Goal: Transaction & Acquisition: Purchase product/service

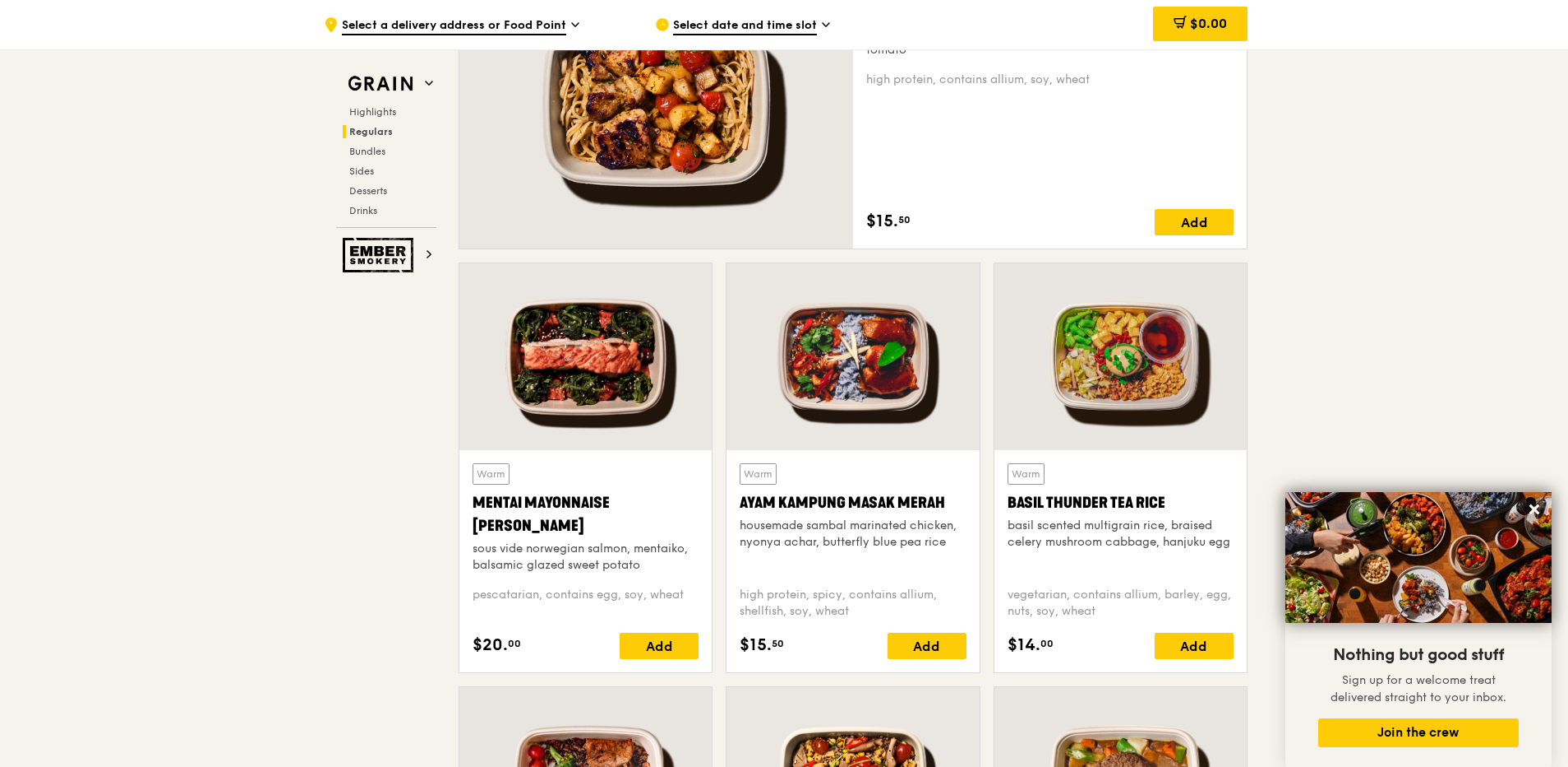
scroll to position [1317, 0]
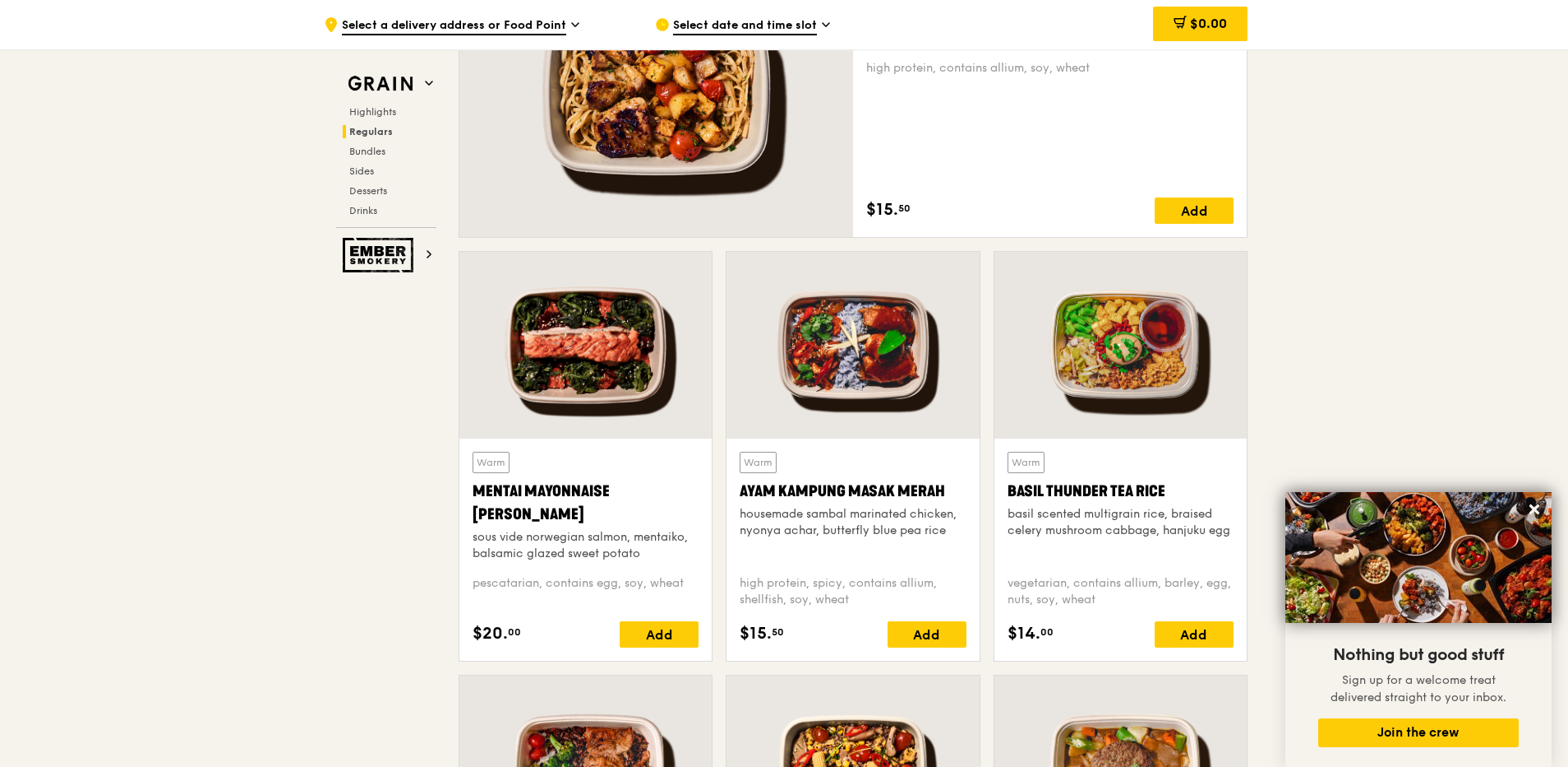
click at [857, 380] on div at bounding box center [853, 345] width 253 height 187
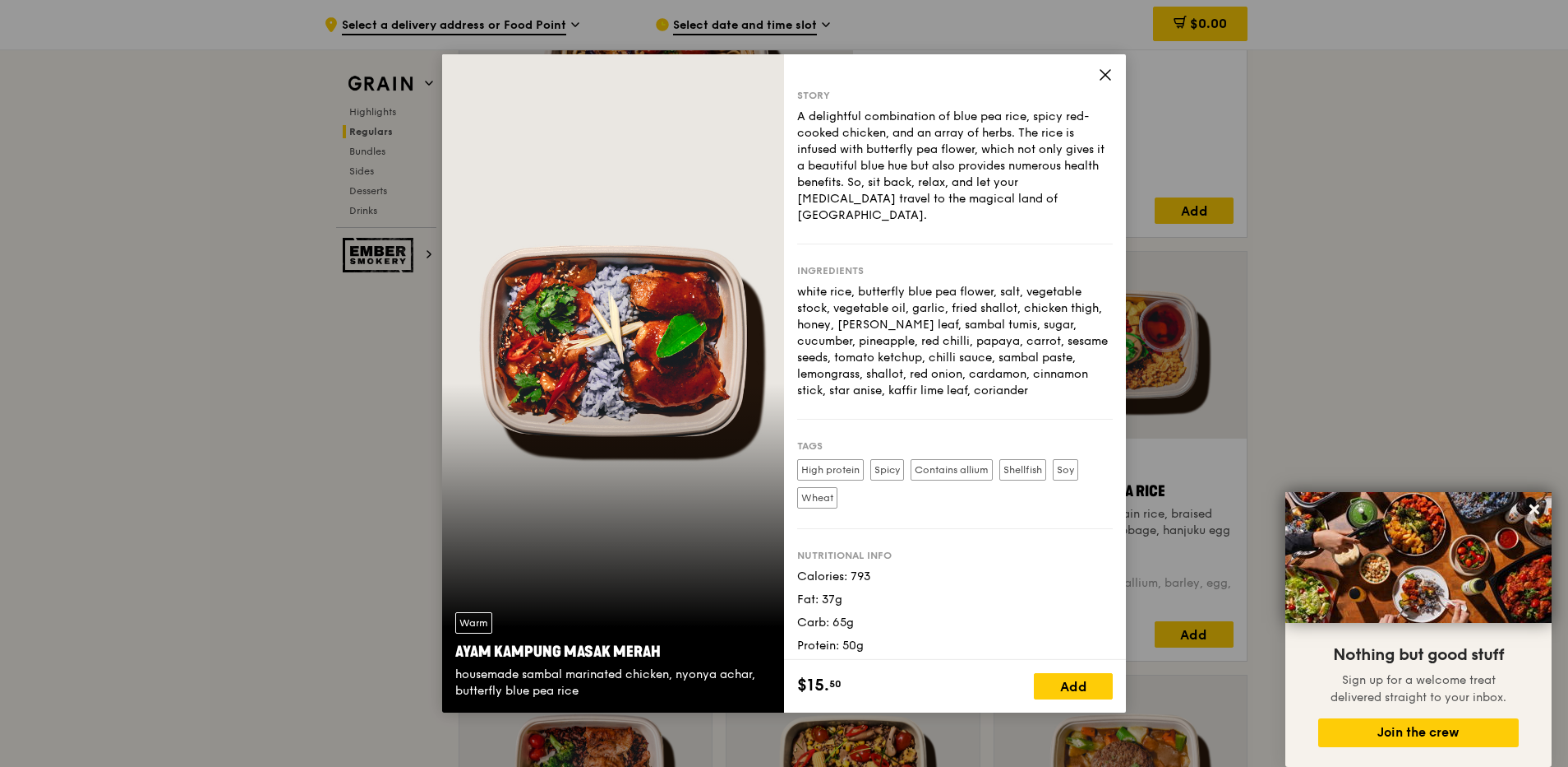
click at [1105, 77] on icon at bounding box center [1105, 75] width 15 height 15
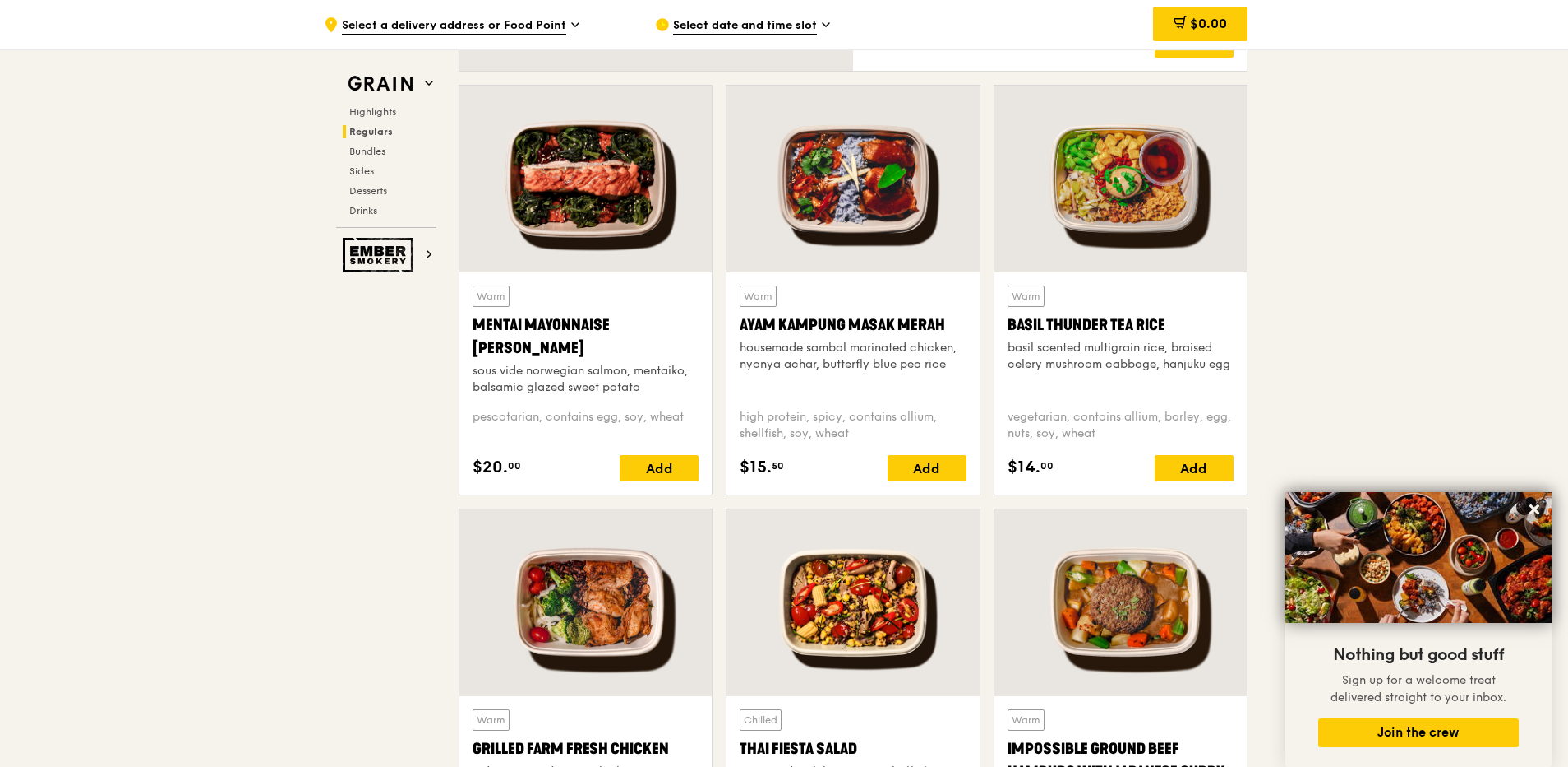
scroll to position [1482, 0]
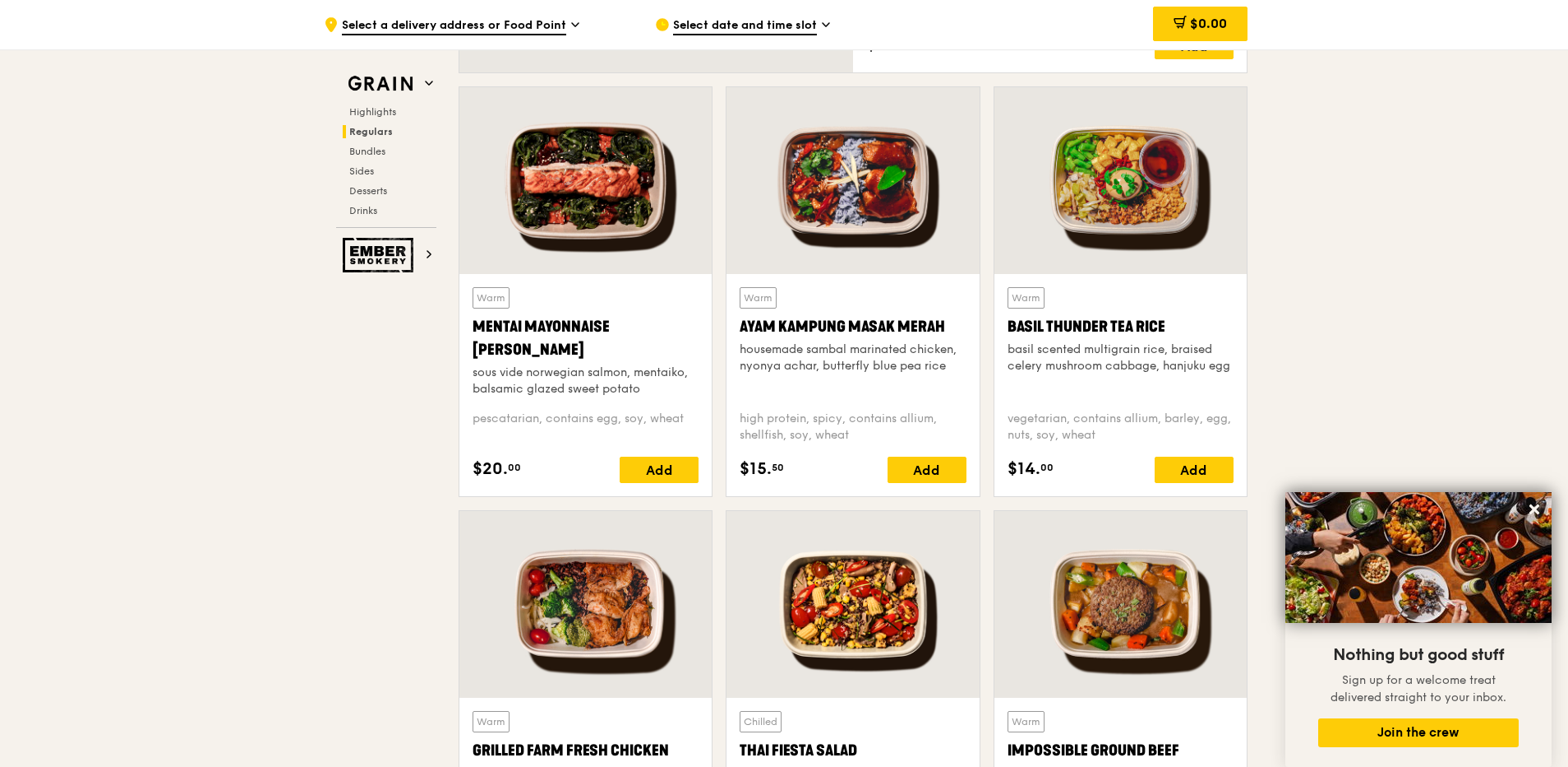
click at [590, 192] on div at bounding box center [586, 180] width 253 height 187
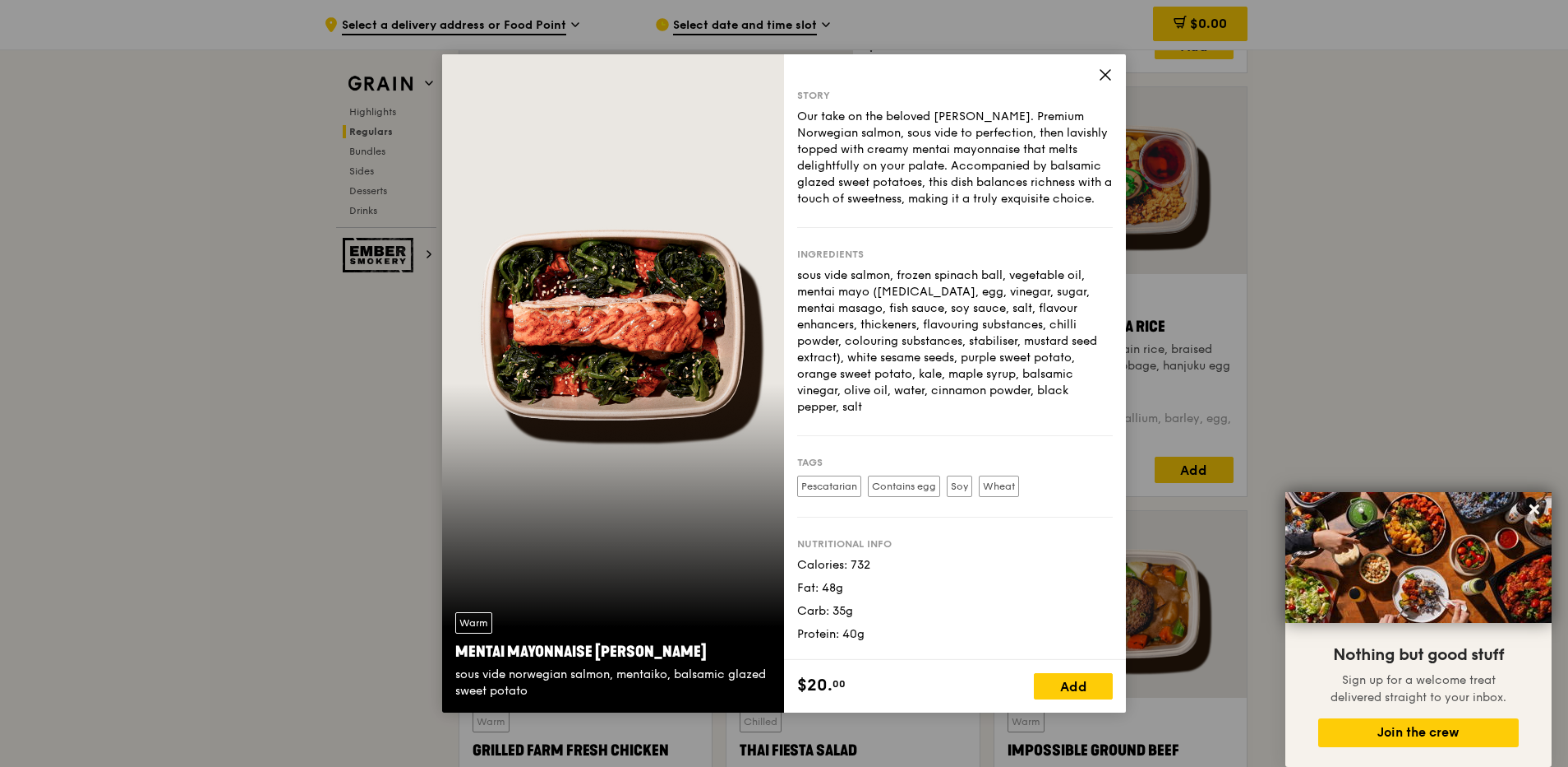
click at [1101, 83] on span at bounding box center [1105, 77] width 15 height 18
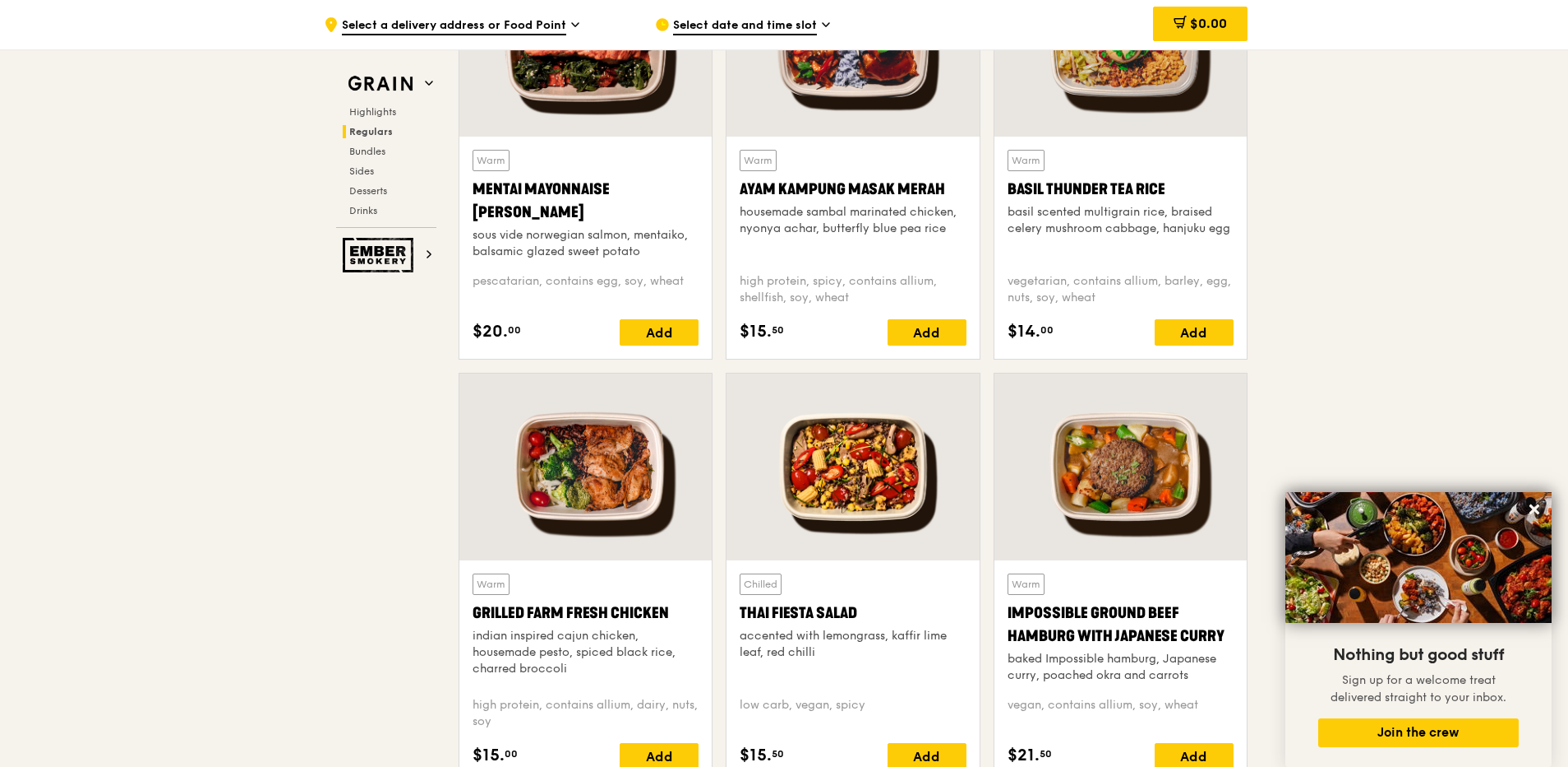
scroll to position [1645, 0]
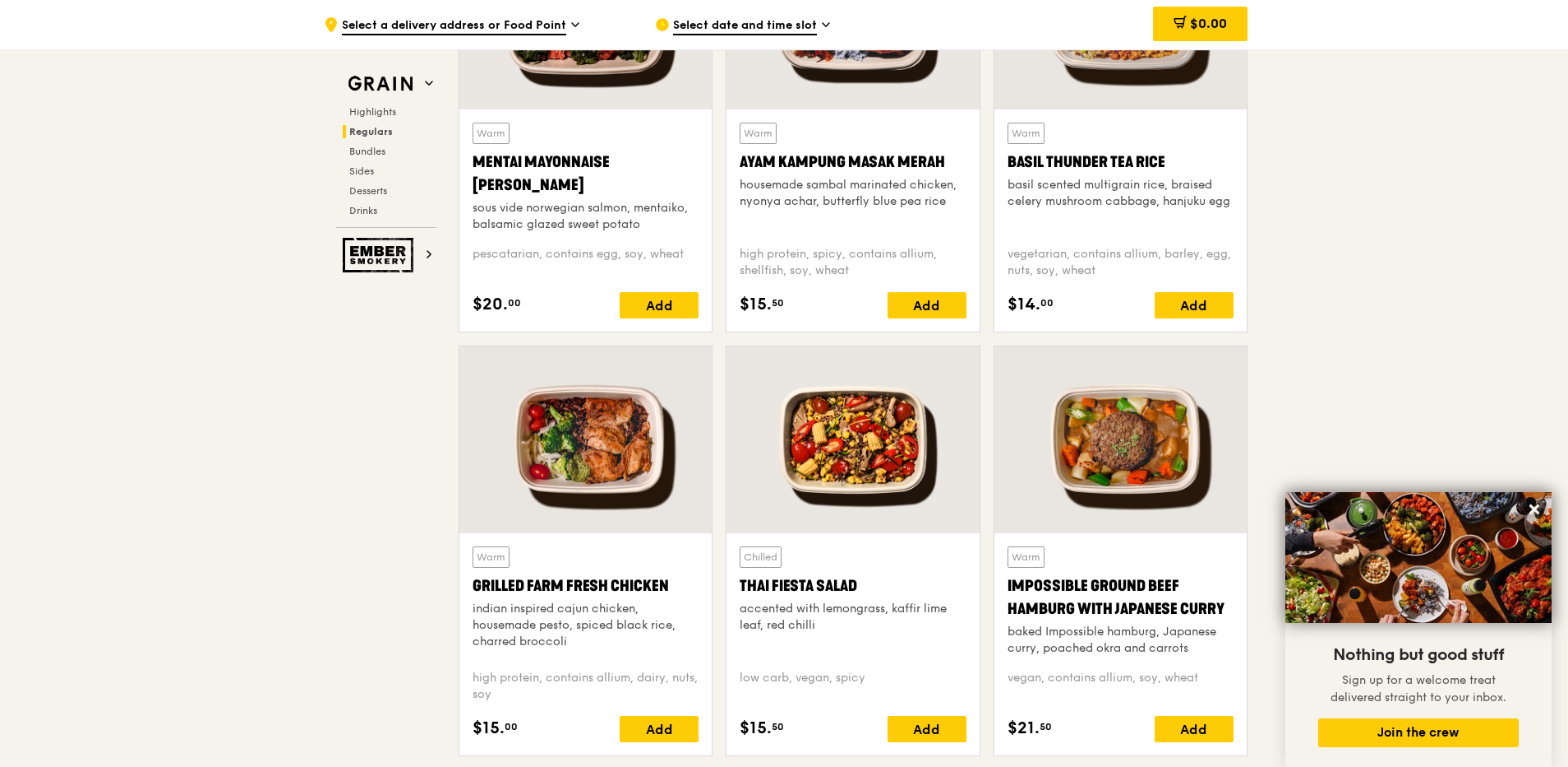
click at [829, 414] on div at bounding box center [853, 440] width 253 height 187
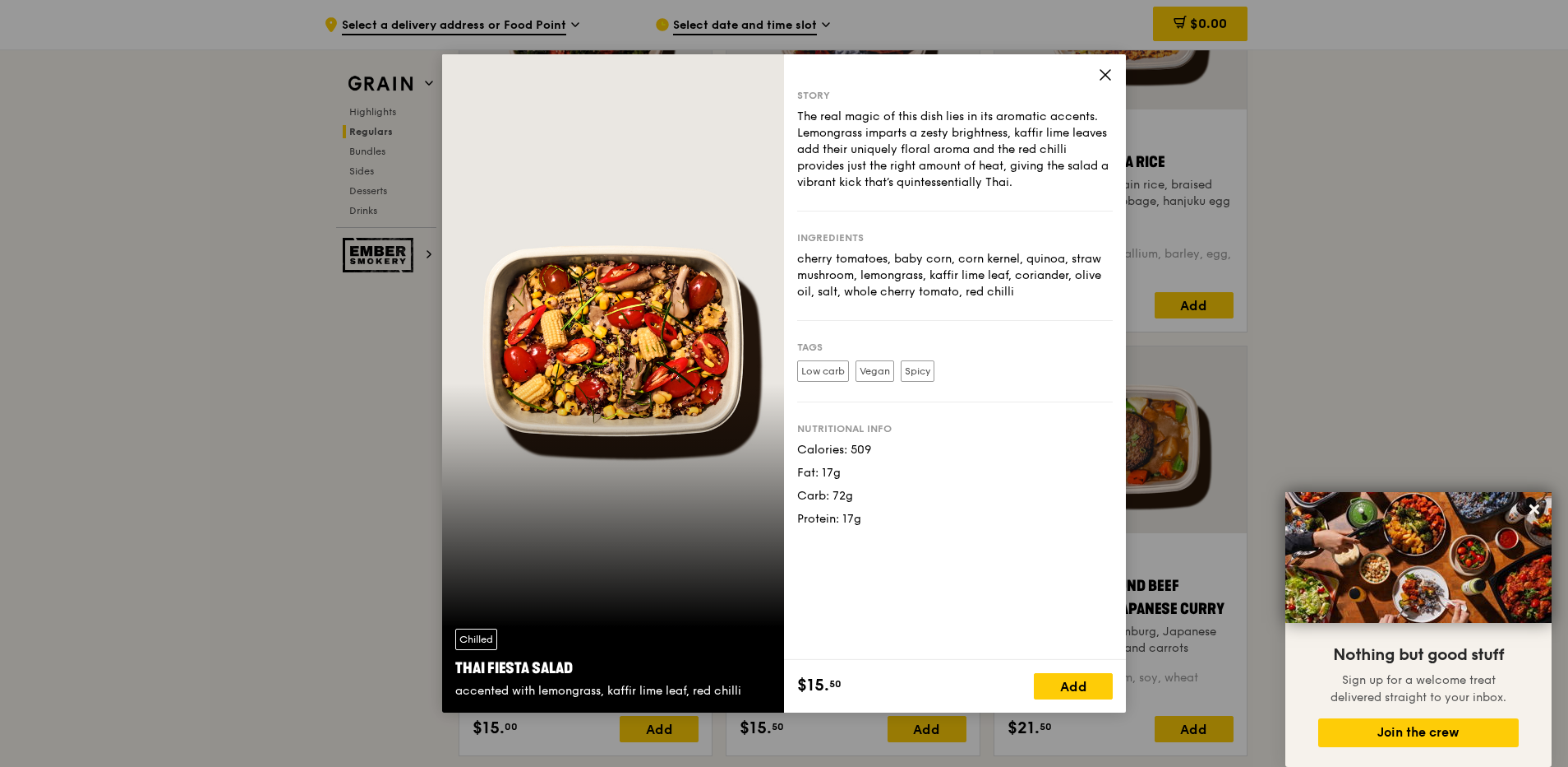
click at [1104, 76] on icon at bounding box center [1105, 75] width 10 height 10
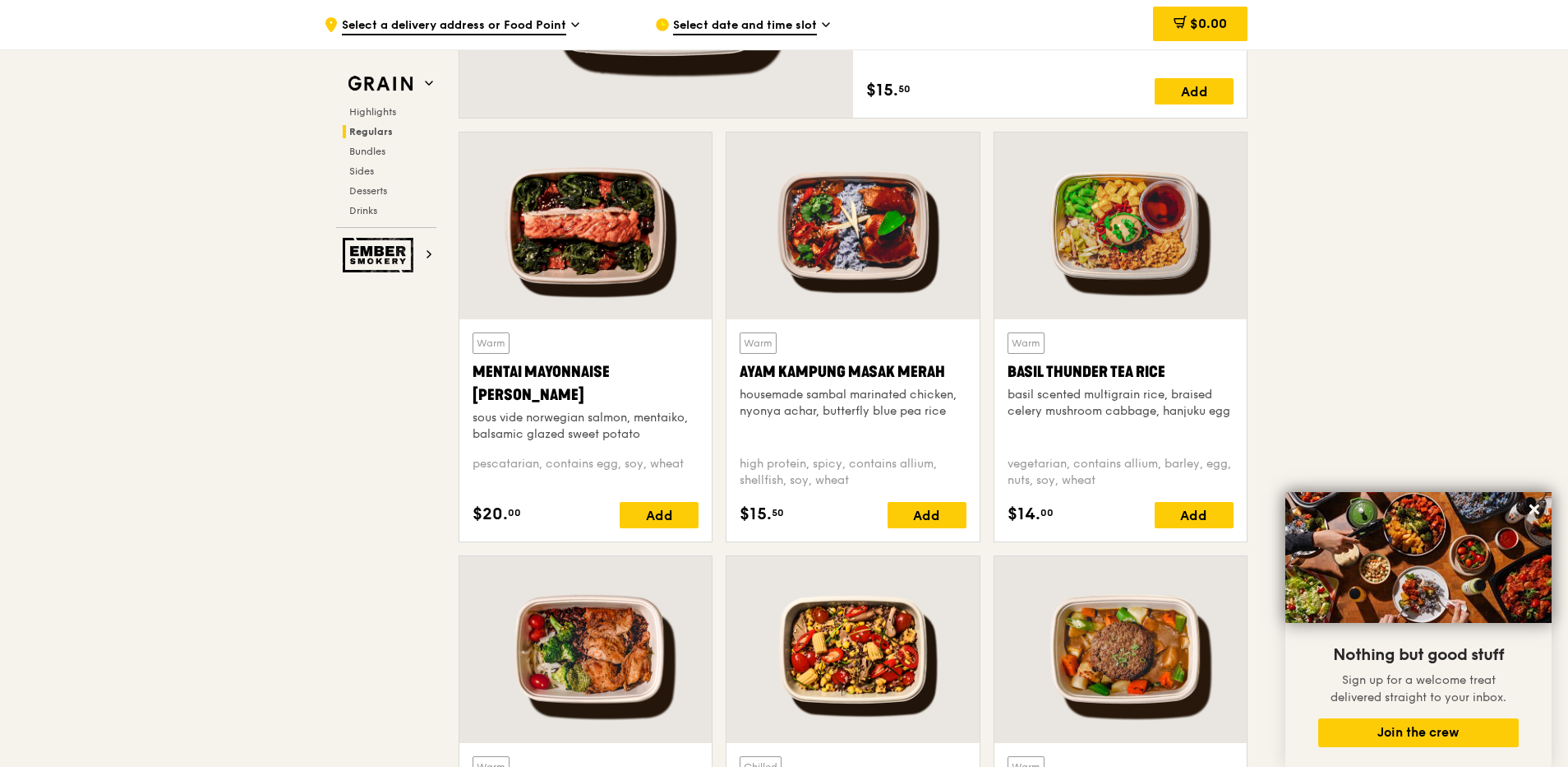
scroll to position [1399, 0]
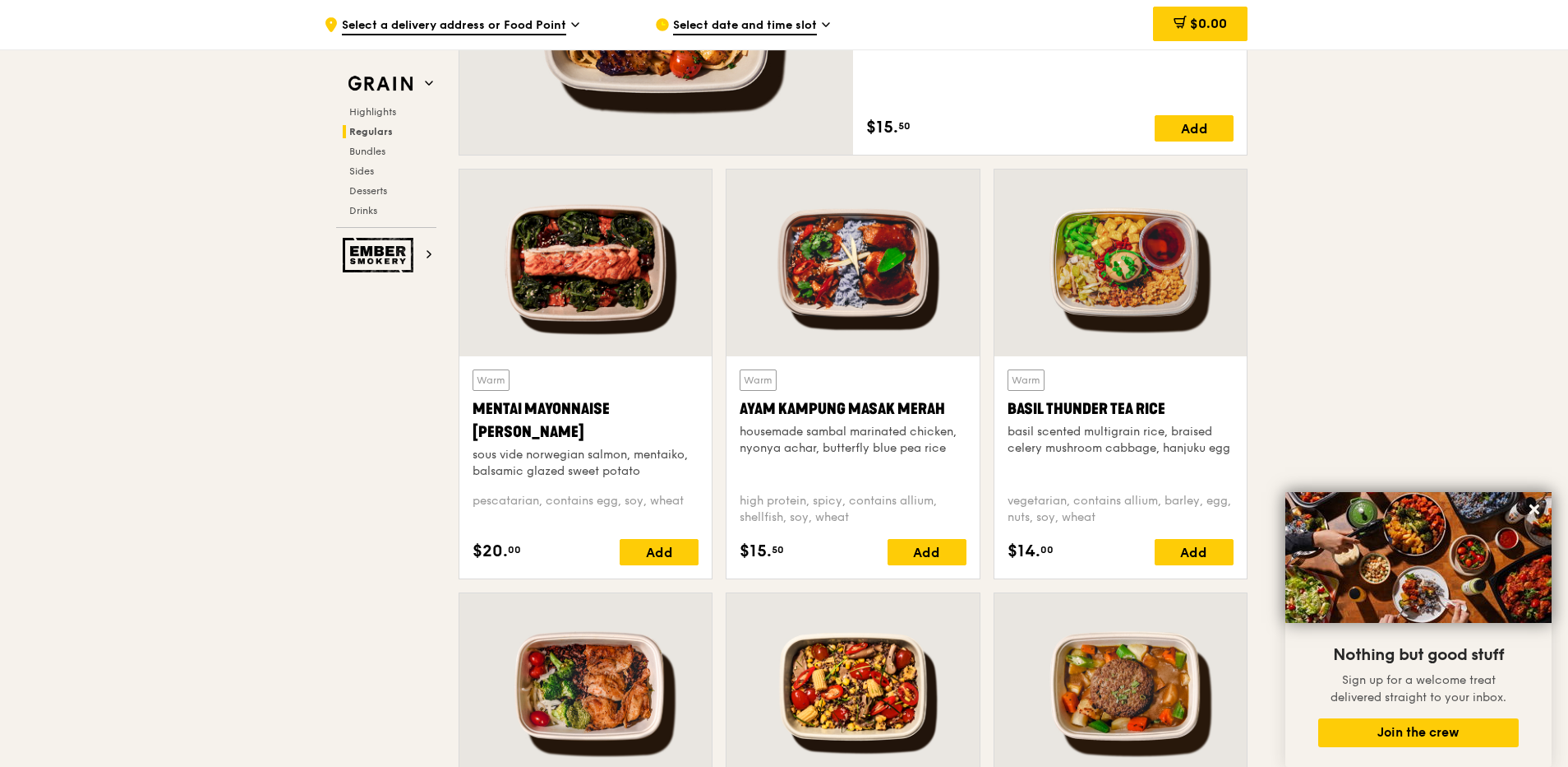
click at [843, 308] on div at bounding box center [853, 262] width 253 height 187
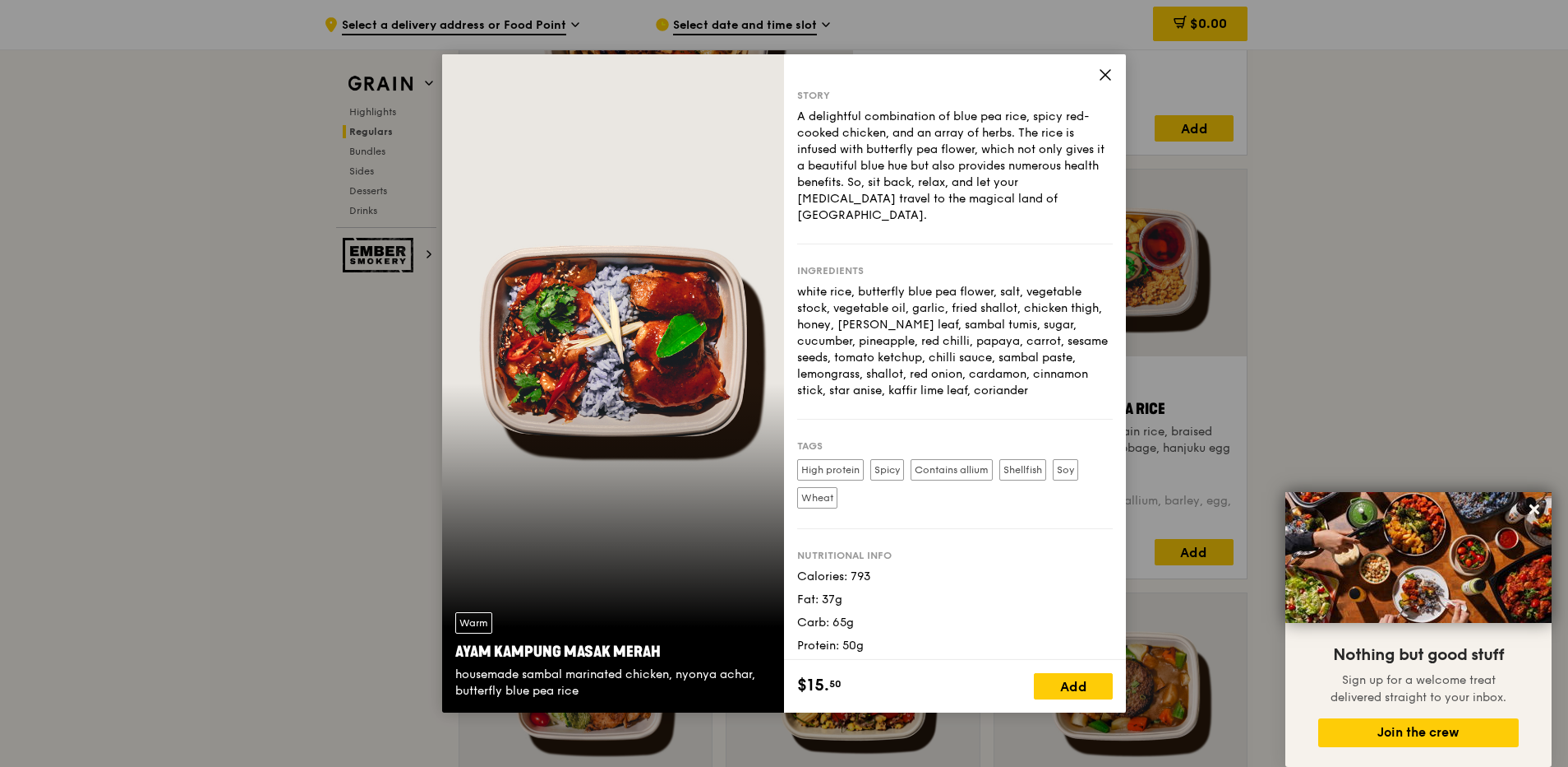
click at [1114, 70] on div "Story A delightful combination of blue pea rice, spicy red-cooked chicken, and …" at bounding box center [954, 356] width 342 height 605
click at [1108, 76] on icon at bounding box center [1105, 75] width 15 height 15
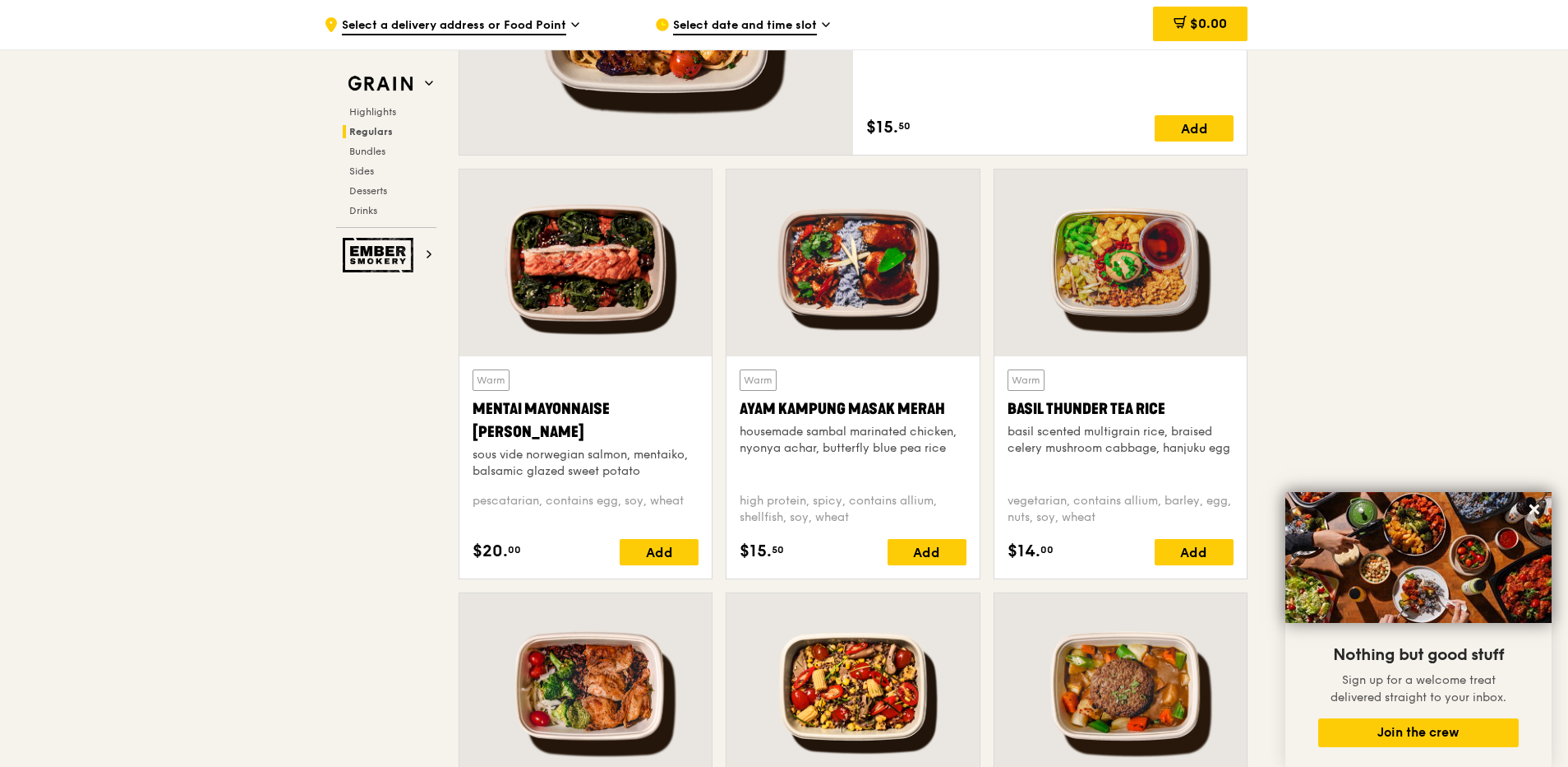
click at [570, 303] on div at bounding box center [586, 262] width 253 height 187
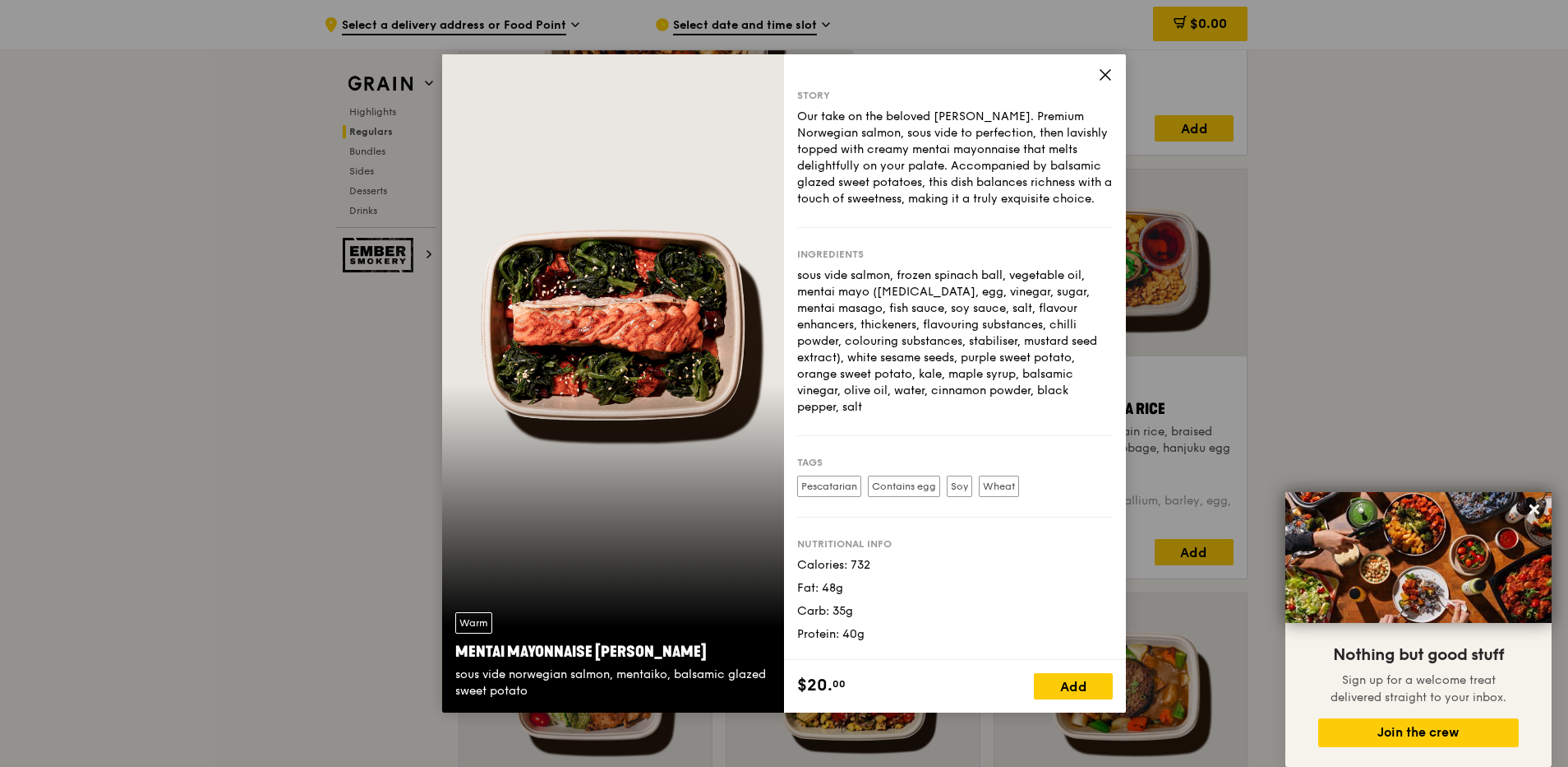
click at [1098, 79] on div "Story Our take on the beloved mentaiko salmon. Premium Norwegian salmon, sous v…" at bounding box center [954, 356] width 342 height 605
click at [1108, 81] on icon at bounding box center [1105, 75] width 15 height 15
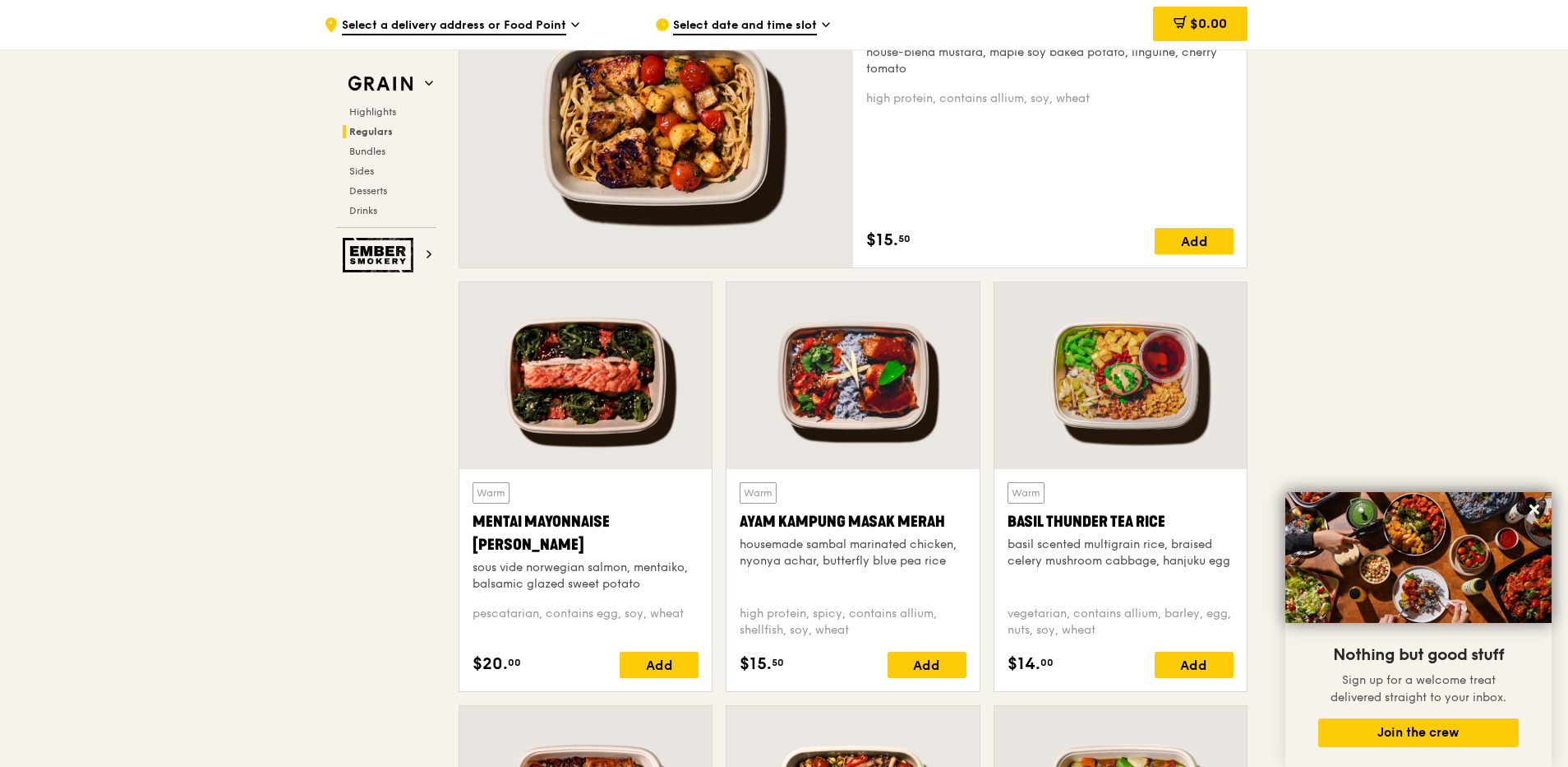
scroll to position [1235, 0]
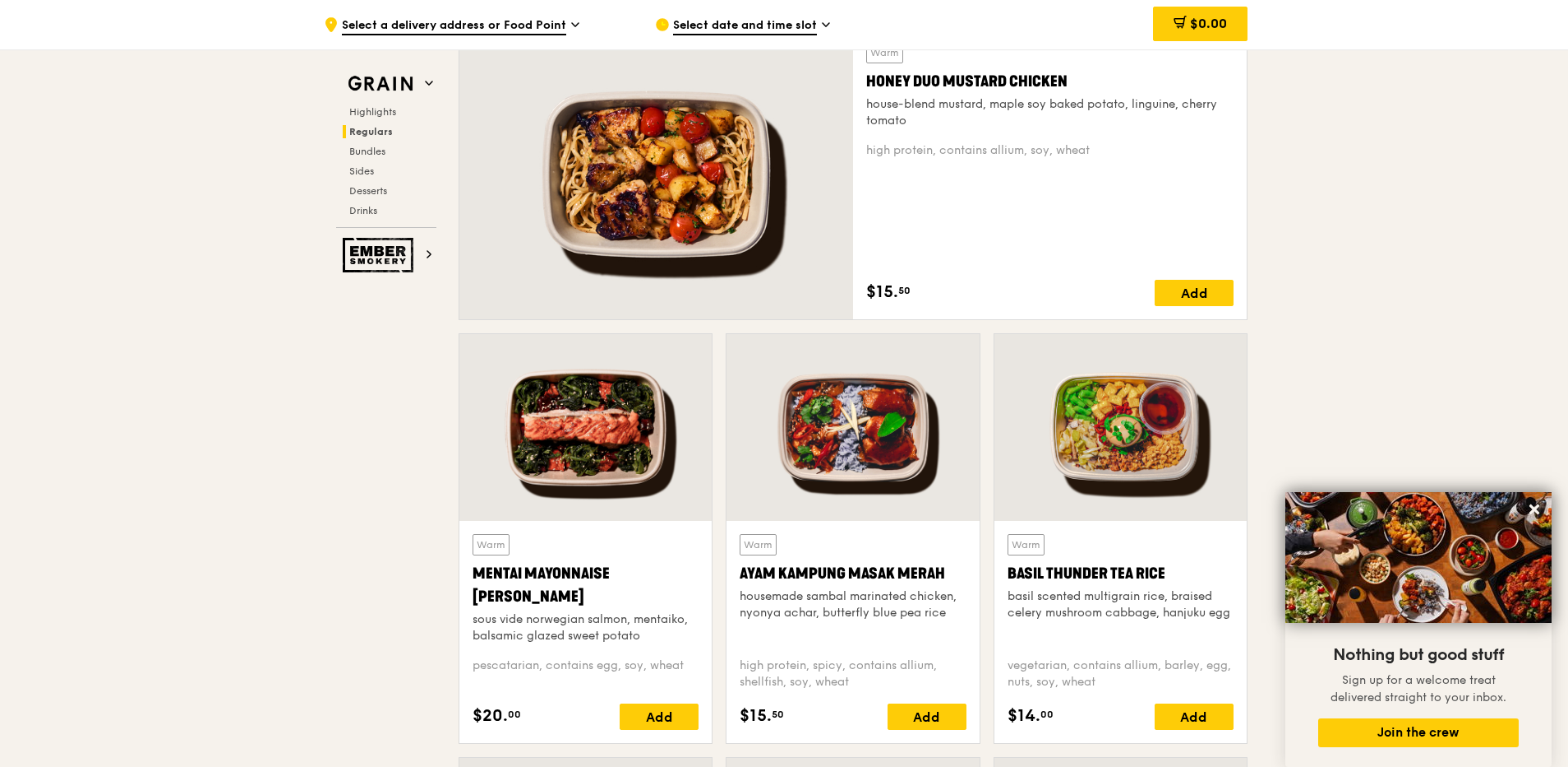
click at [674, 227] on div at bounding box center [656, 174] width 394 height 291
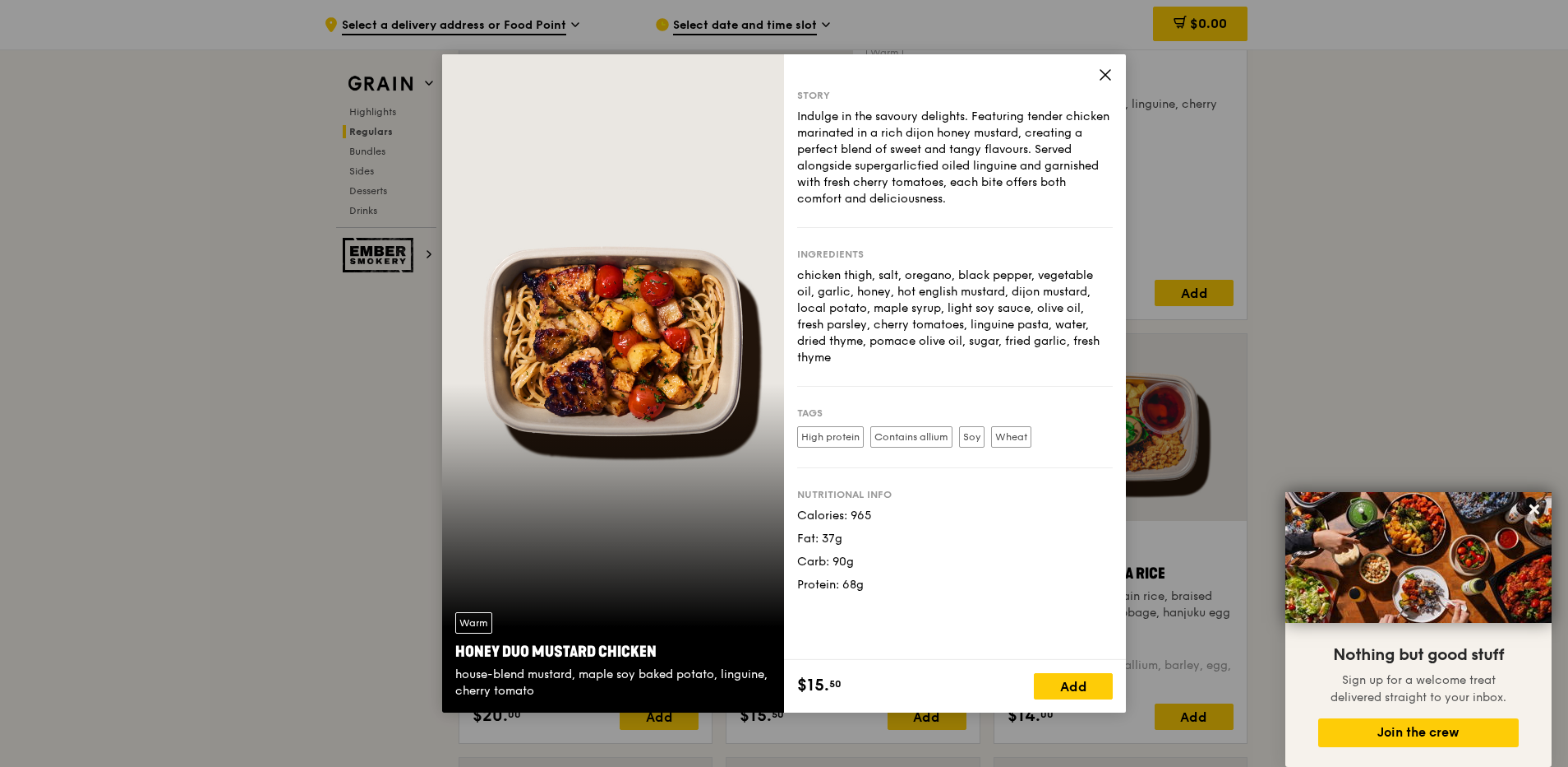
click at [1106, 73] on icon at bounding box center [1105, 75] width 15 height 15
